Goal: Find specific page/section: Find specific page/section

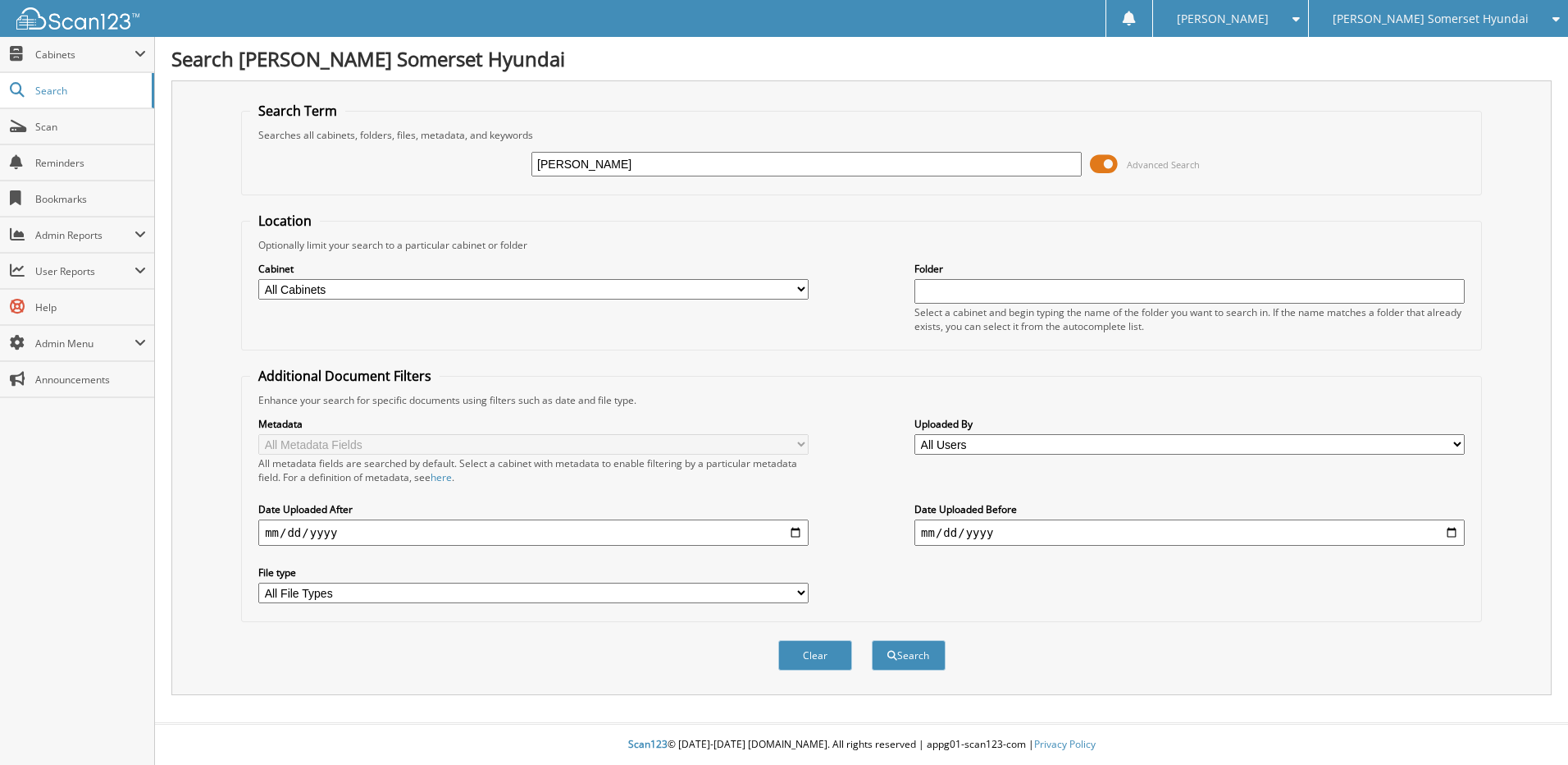
type input "[PERSON_NAME]"
click at [872, 640] on button "Search" at bounding box center [908, 655] width 74 height 31
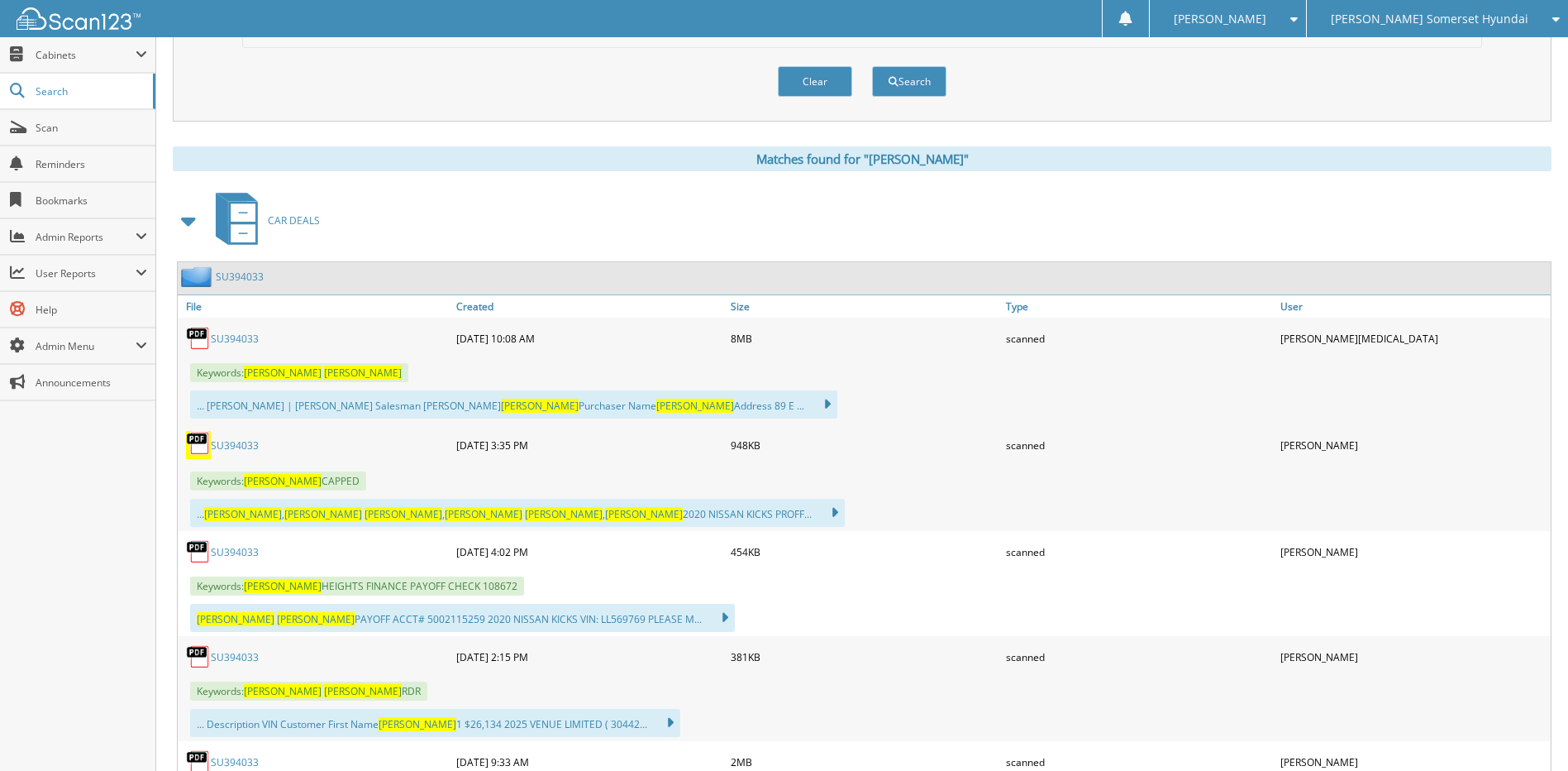
click at [224, 334] on link "SU394033" at bounding box center [234, 338] width 48 height 14
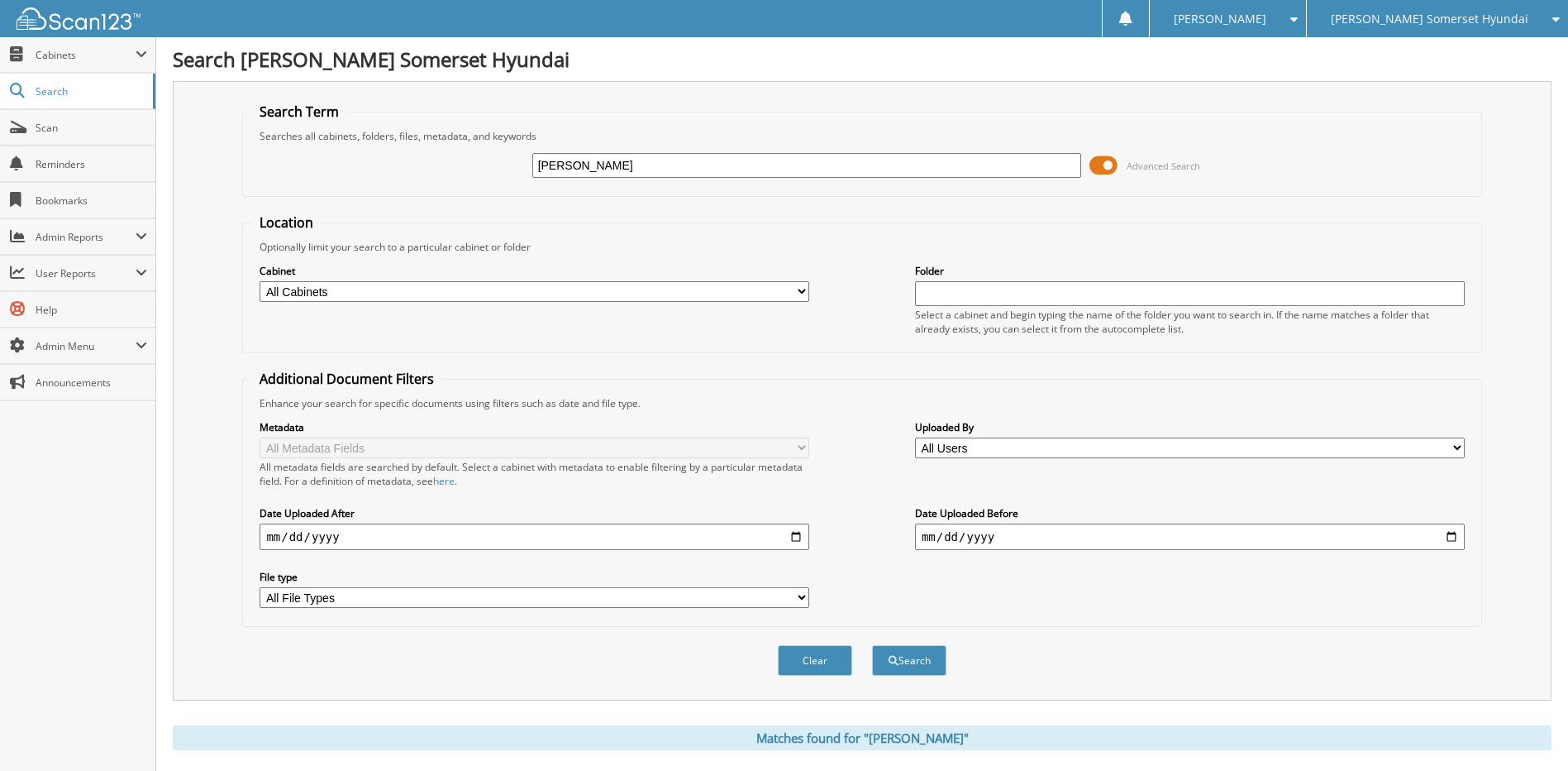
drag, startPoint x: 375, startPoint y: 151, endPoint x: 296, endPoint y: 148, distance: 79.1
click at [297, 148] on div "[PERSON_NAME] Advanced Search" at bounding box center [861, 165] width 1221 height 45
type input "[PERSON_NAME]"
click at [872, 645] on button "Search" at bounding box center [909, 660] width 75 height 31
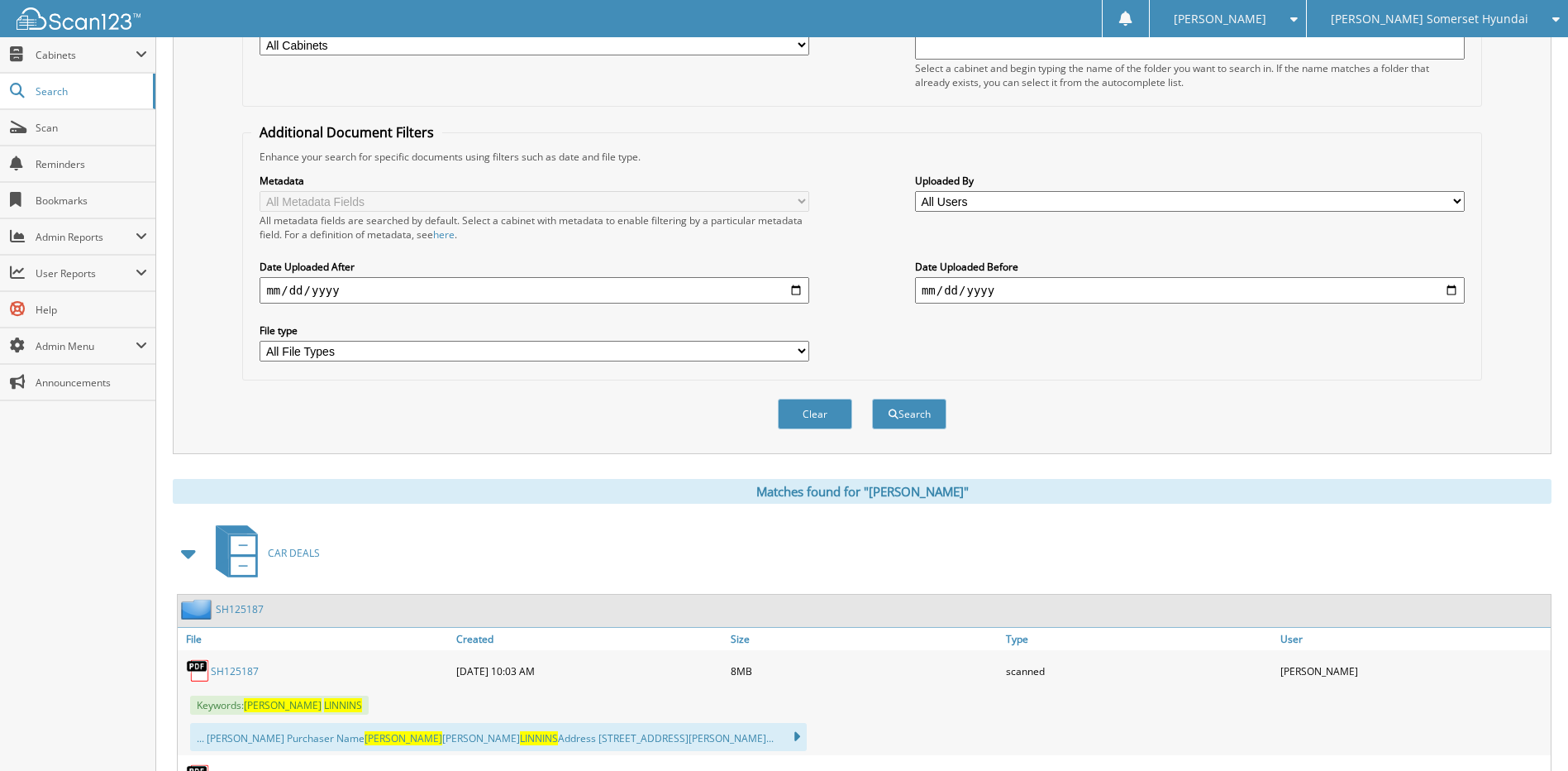
scroll to position [661, 0]
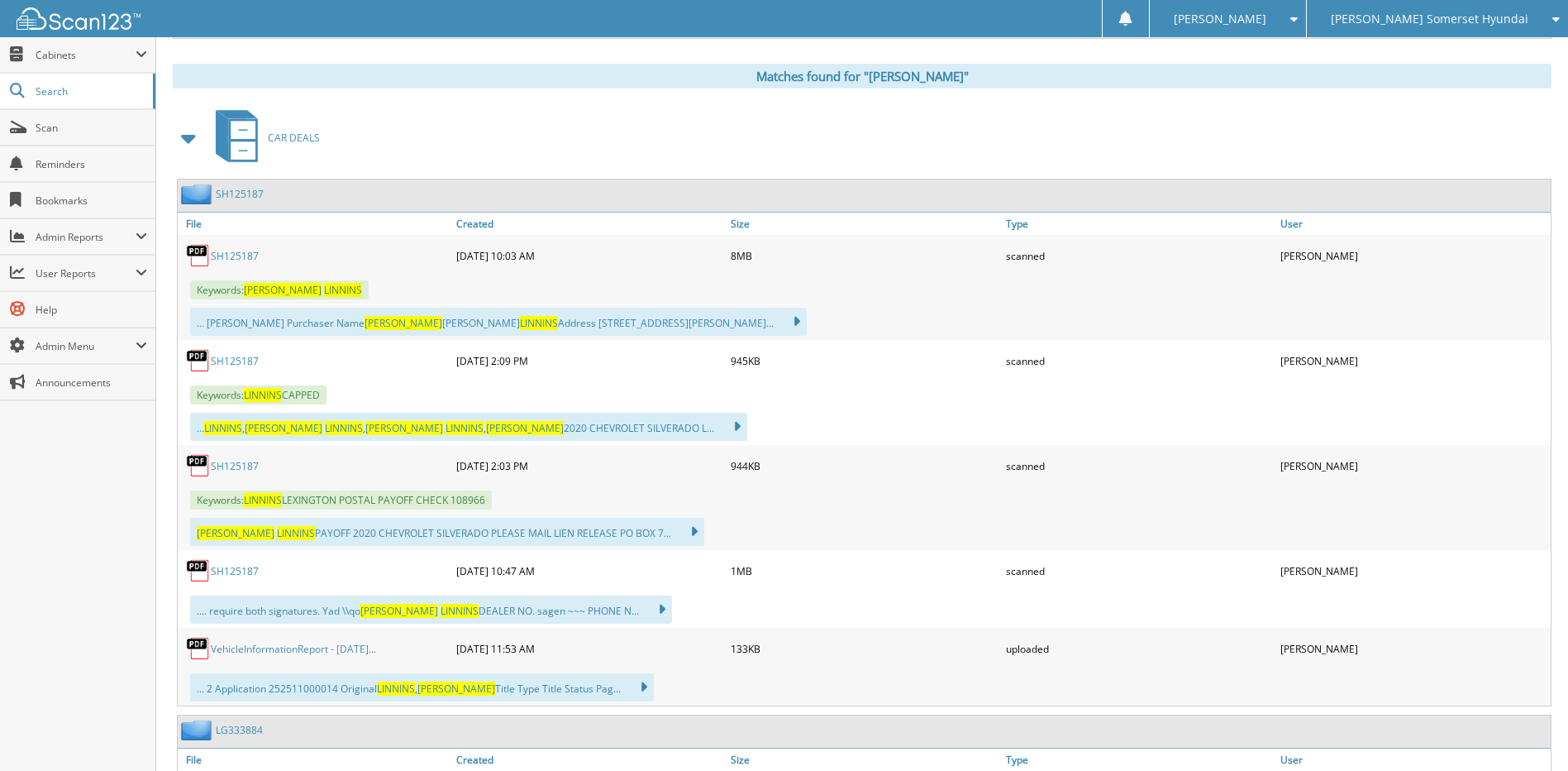
click at [239, 249] on link "SH125187" at bounding box center [234, 256] width 48 height 14
